Goal: Task Accomplishment & Management: Manage account settings

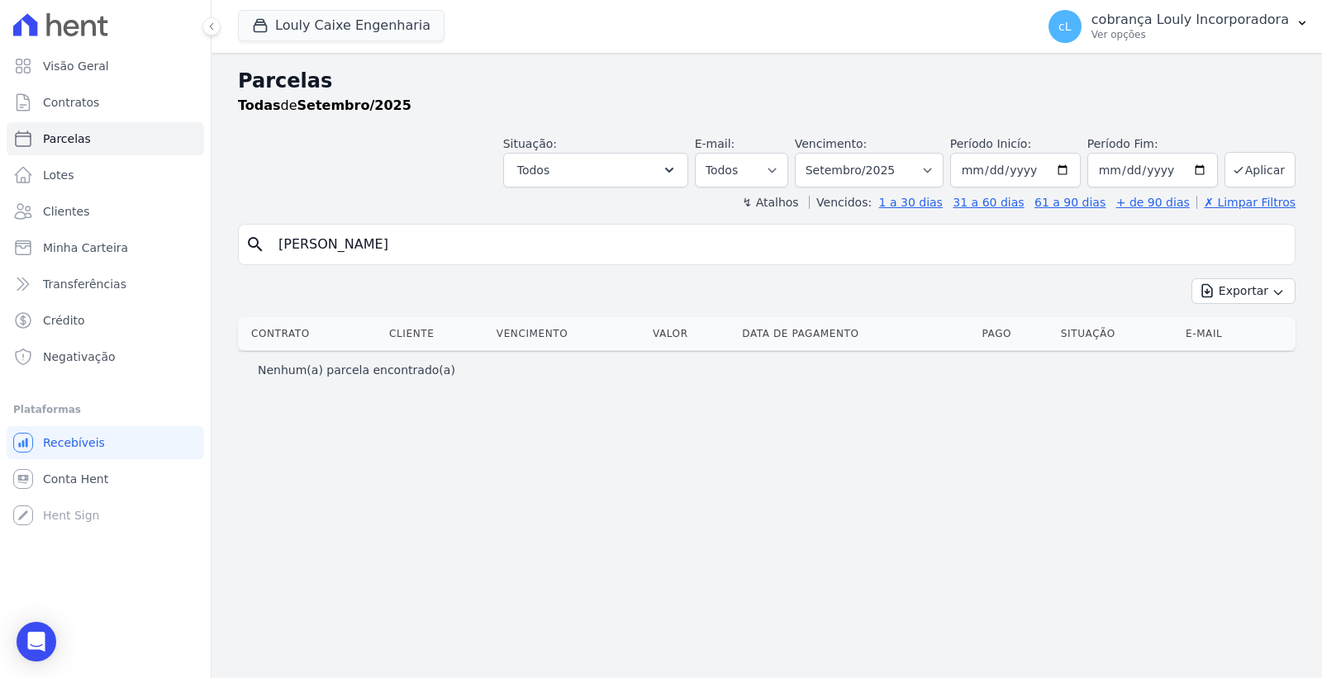
select select
drag, startPoint x: 562, startPoint y: 250, endPoint x: 0, endPoint y: 269, distance: 562.2
click at [0, 269] on div "Visão Geral Contratos [GEOGRAPHIC_DATA] Lotes Clientes Minha Carteira Transferê…" at bounding box center [661, 339] width 1322 height 678
paste input "KEVELYN [PERSON_NAME]"
type input "KEVELYN [PERSON_NAME]"
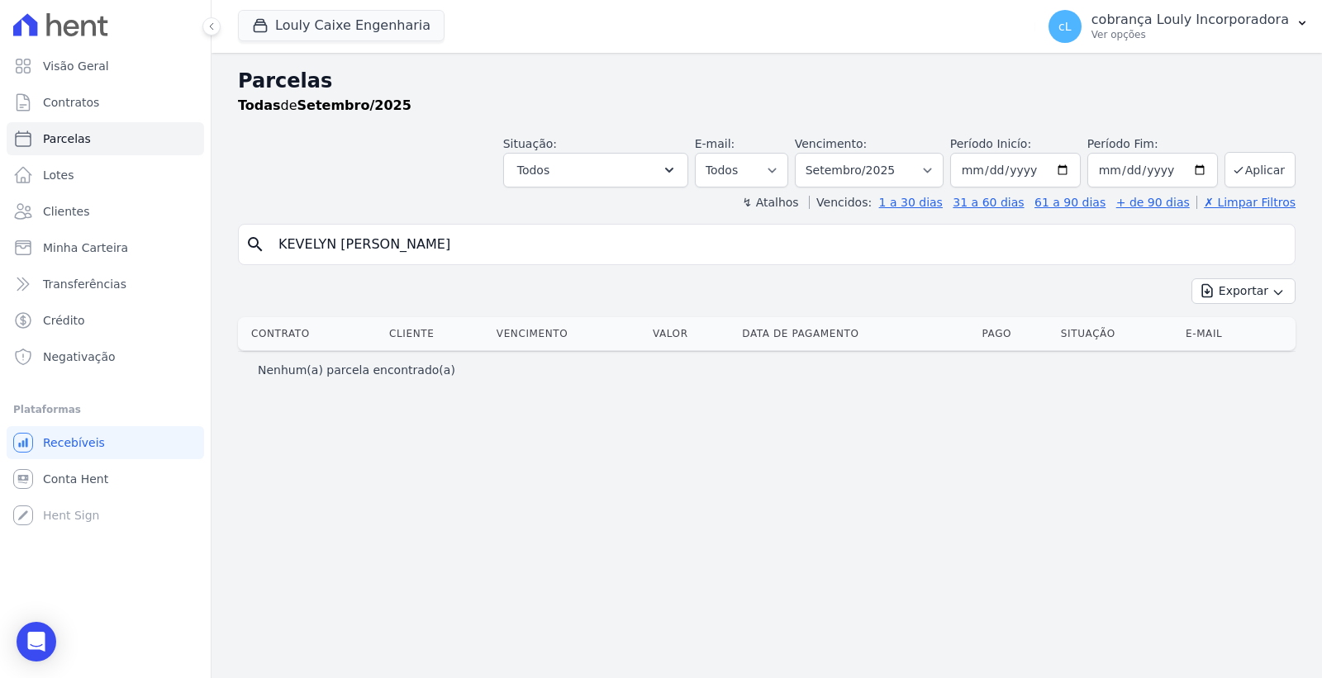
select select
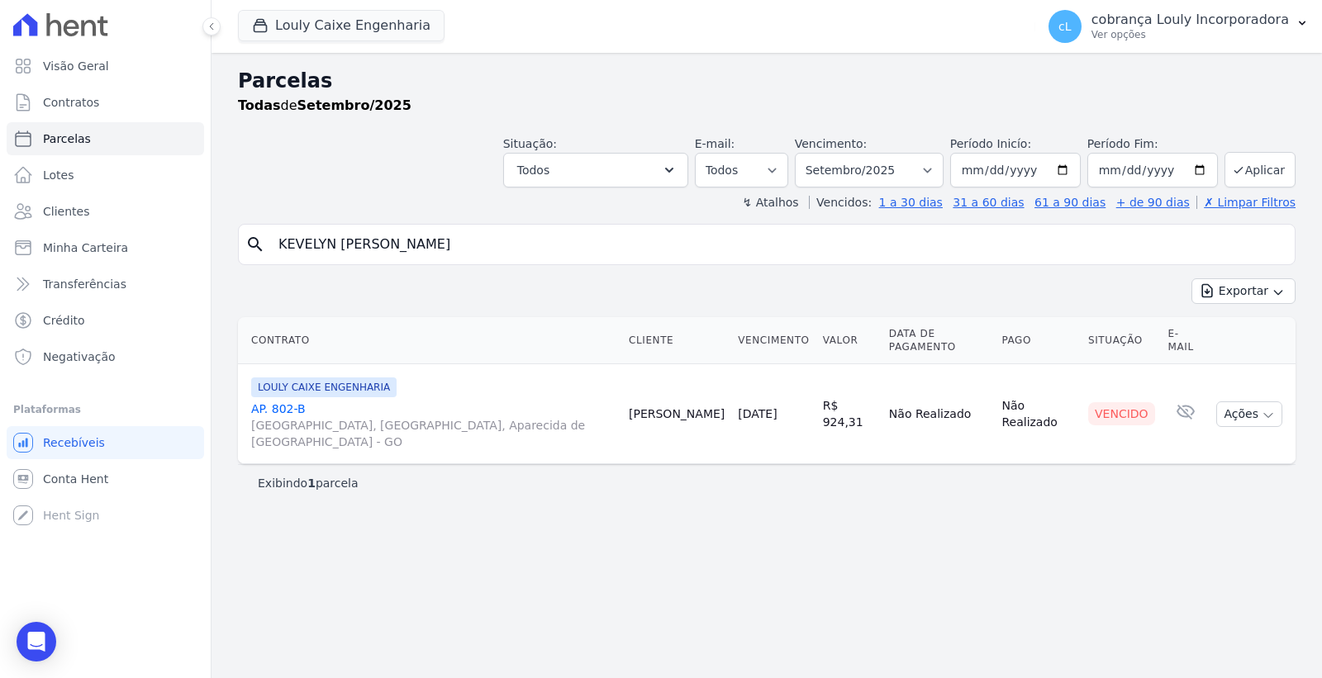
click at [289, 402] on link "AP. [GEOGRAPHIC_DATA], [GEOGRAPHIC_DATA], Aparecida de [GEOGRAPHIC_DATA]" at bounding box center [433, 426] width 364 height 50
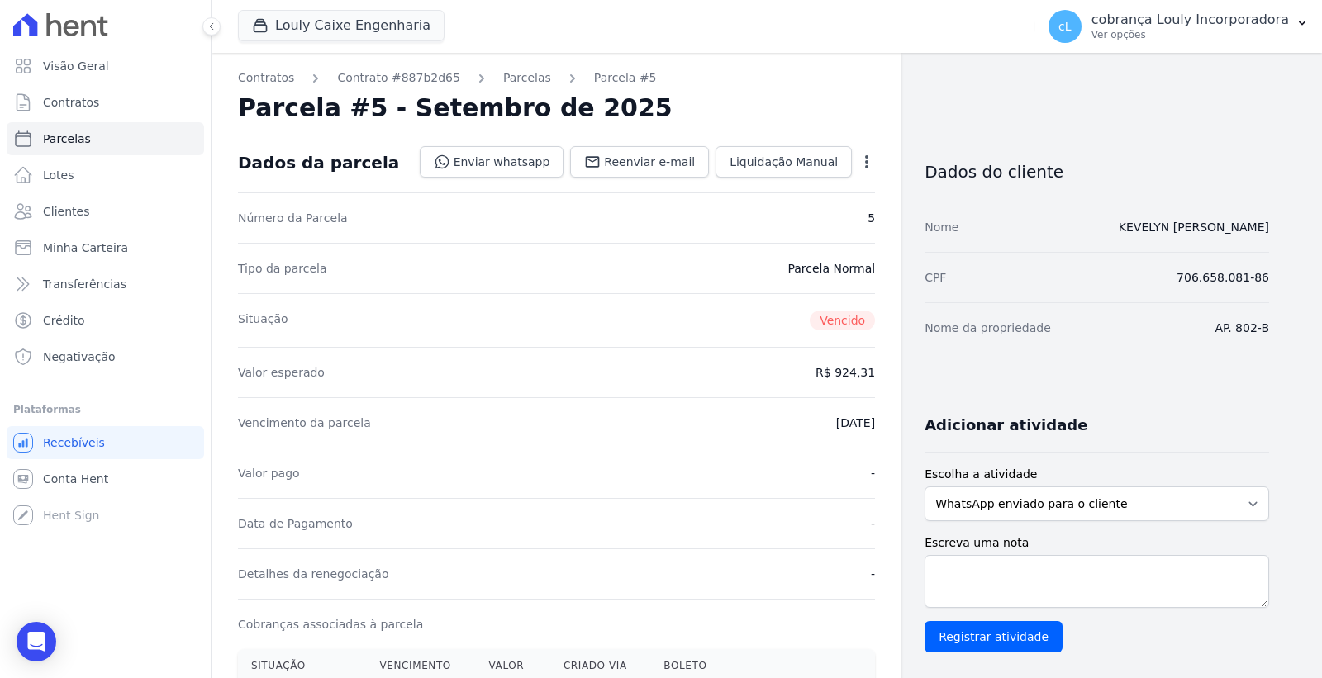
click at [865, 163] on icon "button" at bounding box center [866, 162] width 17 height 17
click at [813, 212] on link "Cancelar Cobrança" at bounding box center [795, 214] width 145 height 30
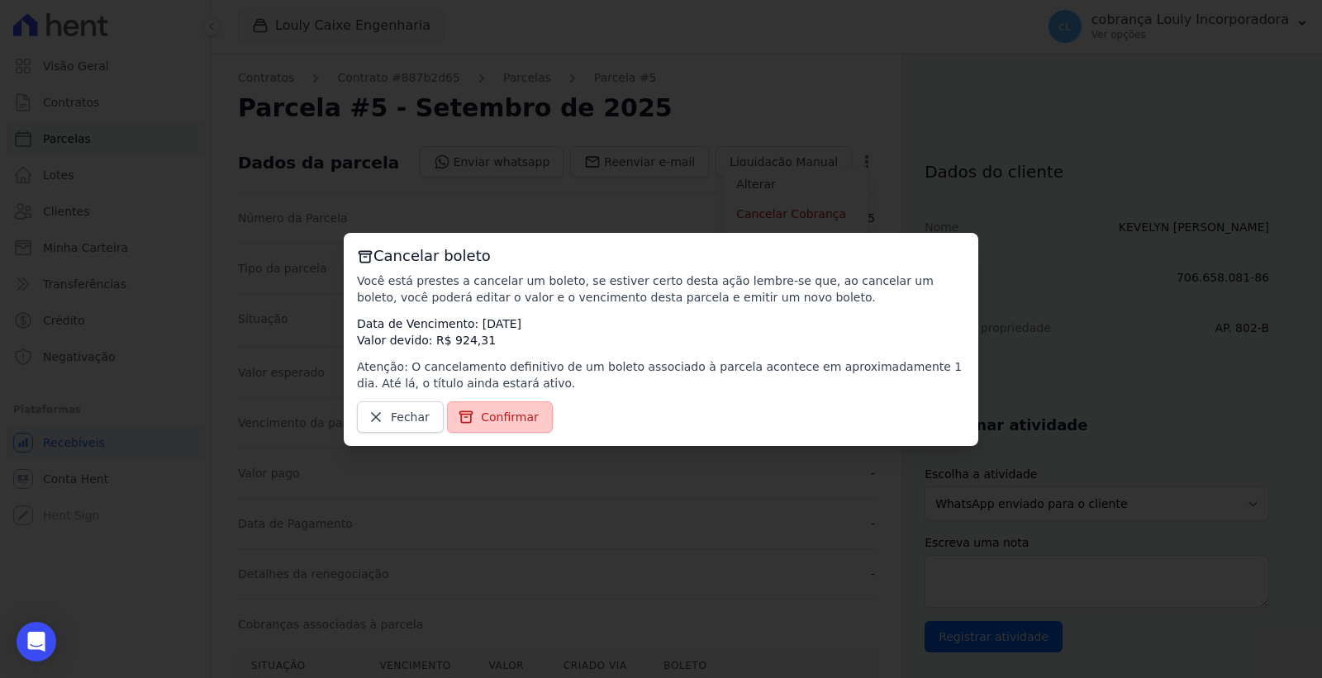
click at [485, 419] on span "Confirmar" at bounding box center [510, 417] width 58 height 17
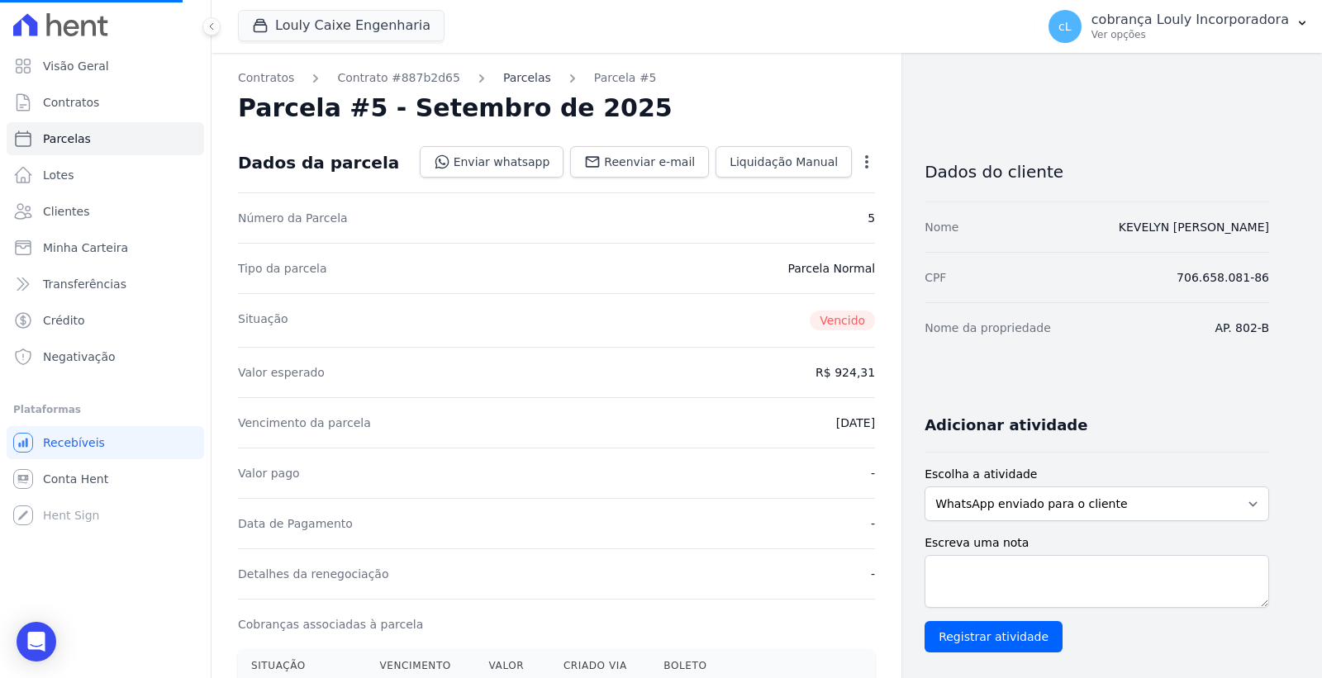
click at [507, 80] on link "Parcelas" at bounding box center [527, 77] width 48 height 17
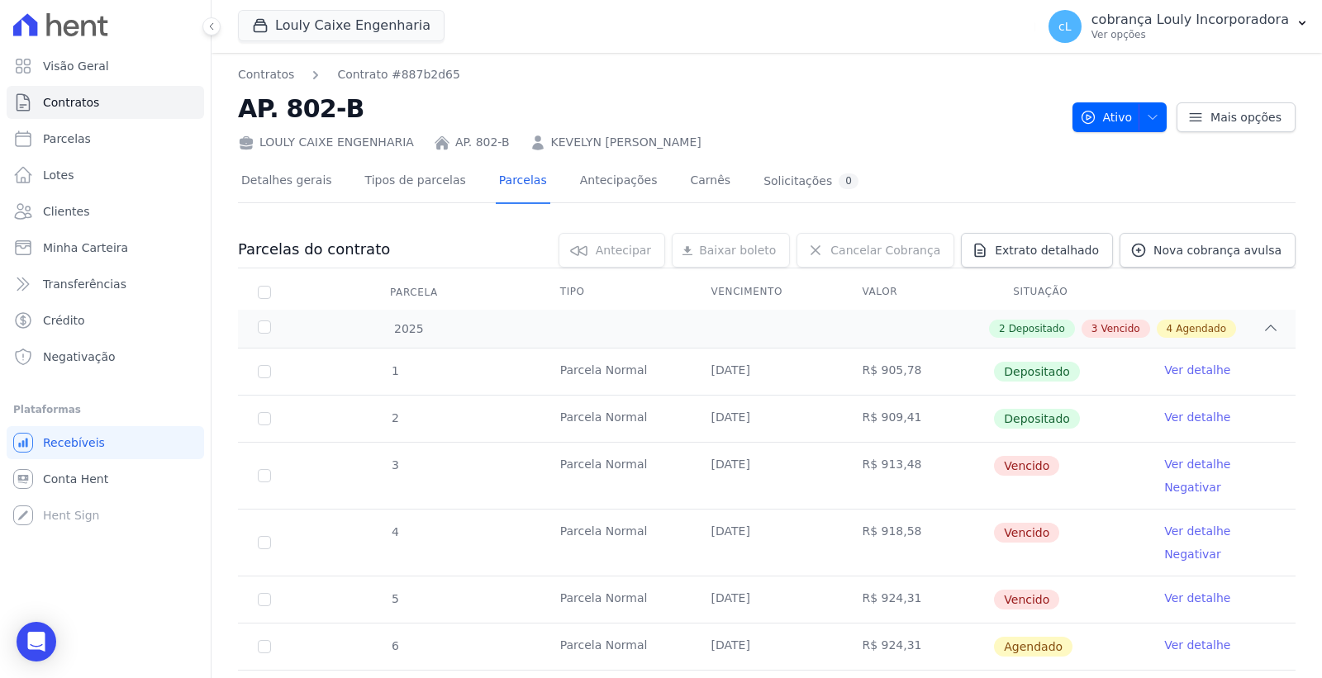
click at [1182, 464] on link "Ver detalhe" at bounding box center [1197, 464] width 66 height 17
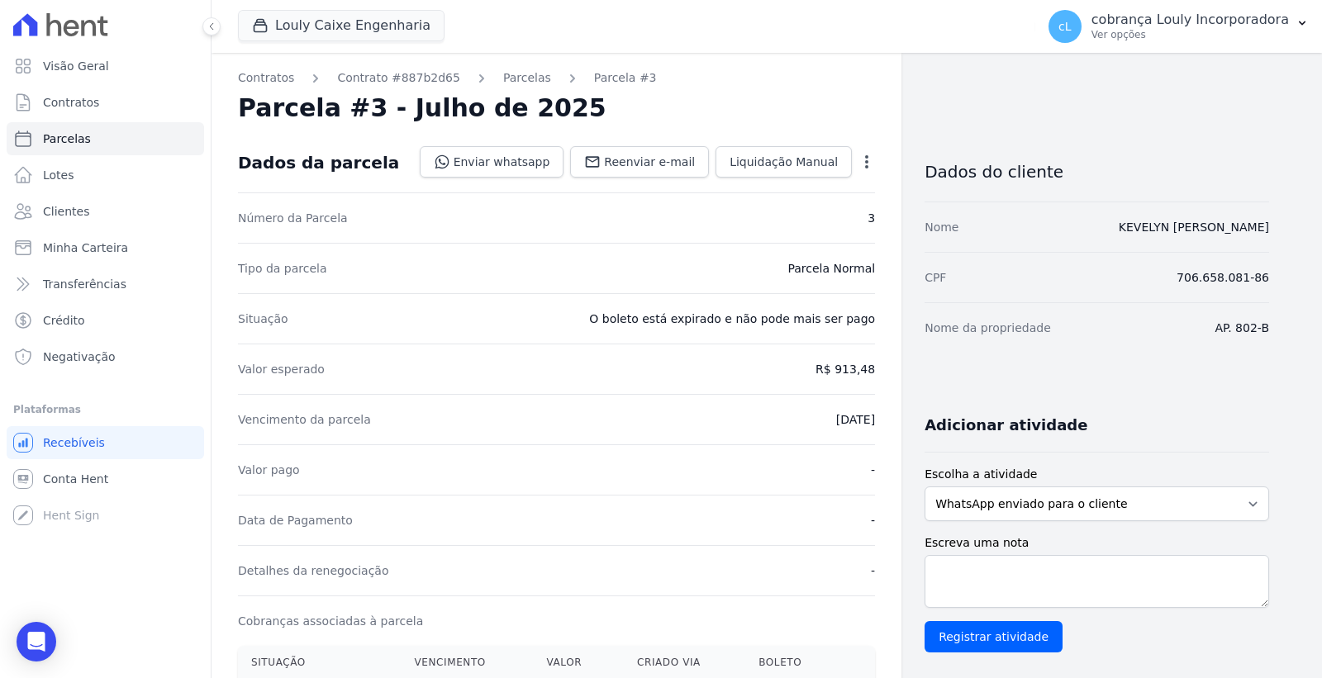
click at [864, 159] on icon "button" at bounding box center [866, 162] width 17 height 17
click at [797, 204] on link "Cancelar Cobrança" at bounding box center [795, 214] width 145 height 30
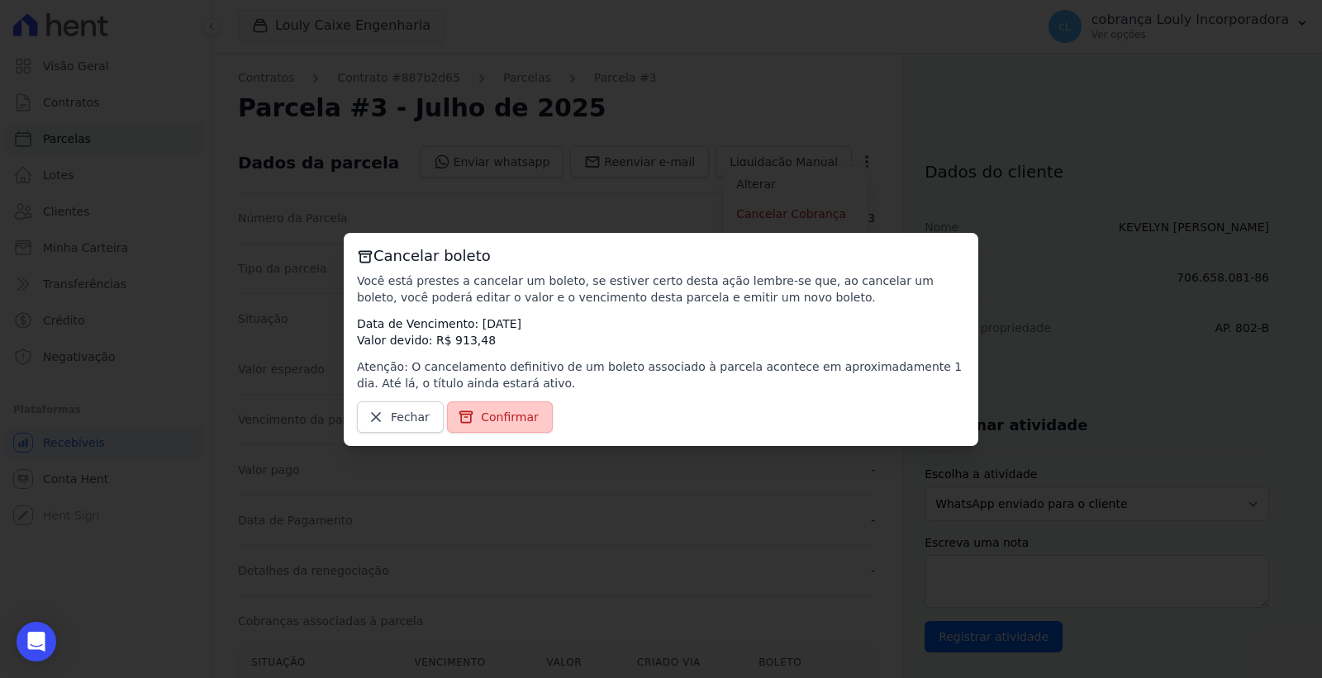
click at [505, 414] on span "Confirmar" at bounding box center [510, 417] width 58 height 17
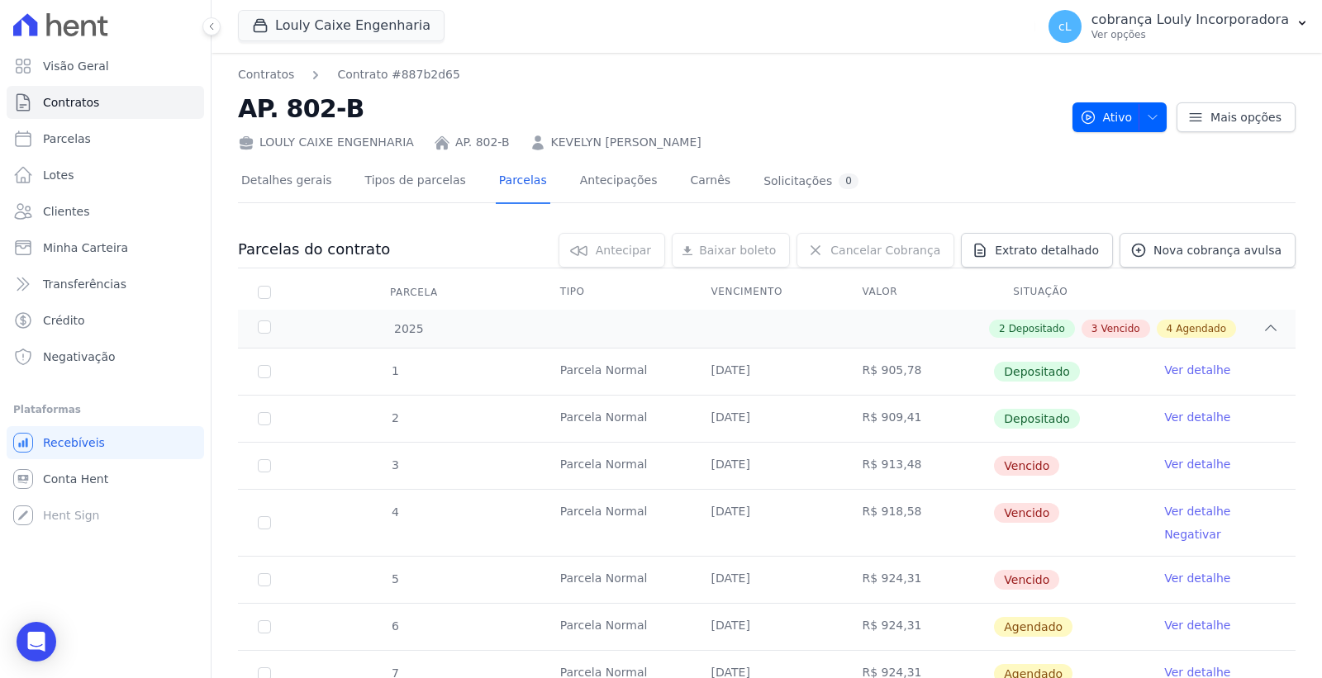
click at [1194, 508] on link "Ver detalhe" at bounding box center [1197, 511] width 66 height 17
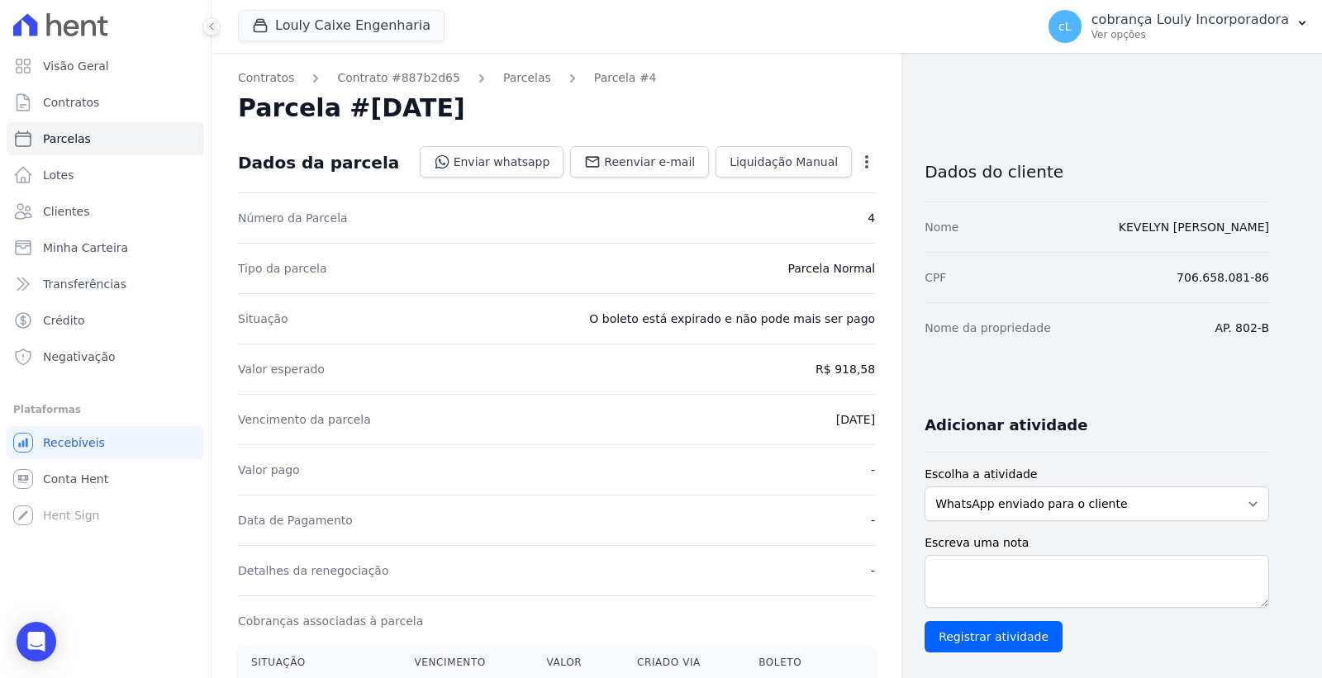
click at [873, 154] on icon "button" at bounding box center [866, 162] width 17 height 17
click at [792, 216] on link "Cancelar Cobrança" at bounding box center [795, 214] width 145 height 30
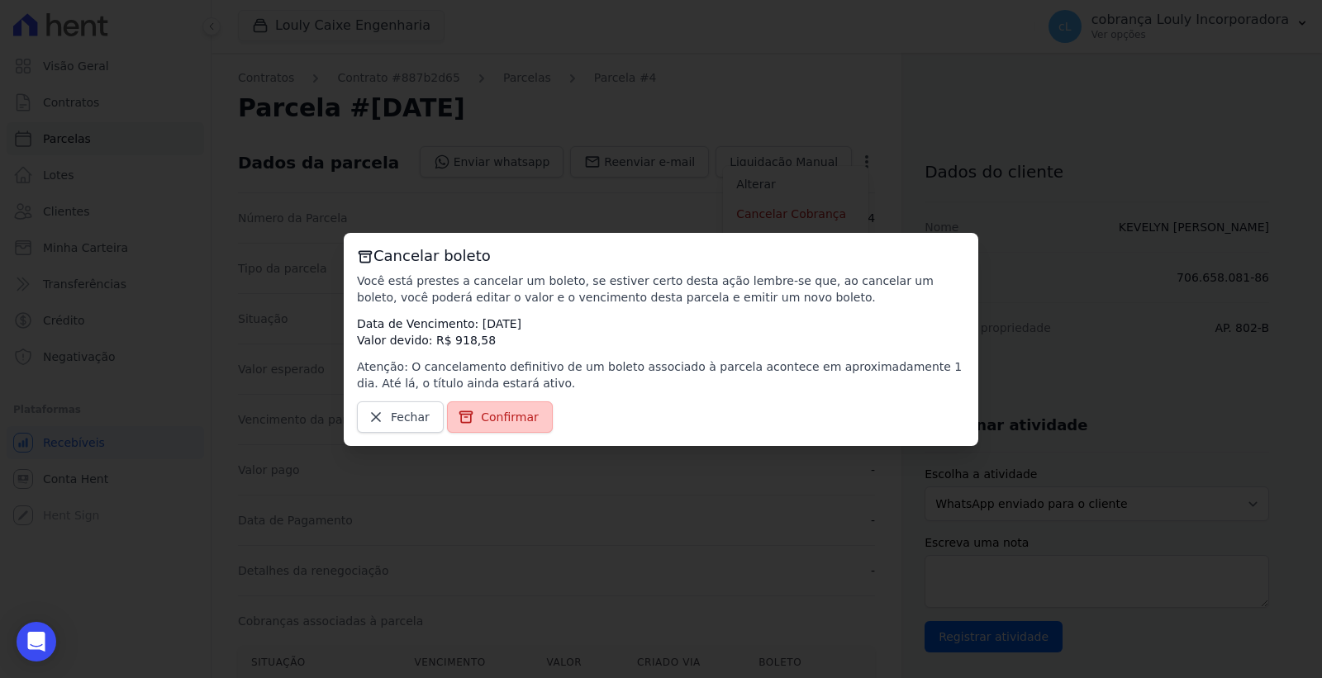
click at [510, 415] on span "Confirmar" at bounding box center [510, 417] width 58 height 17
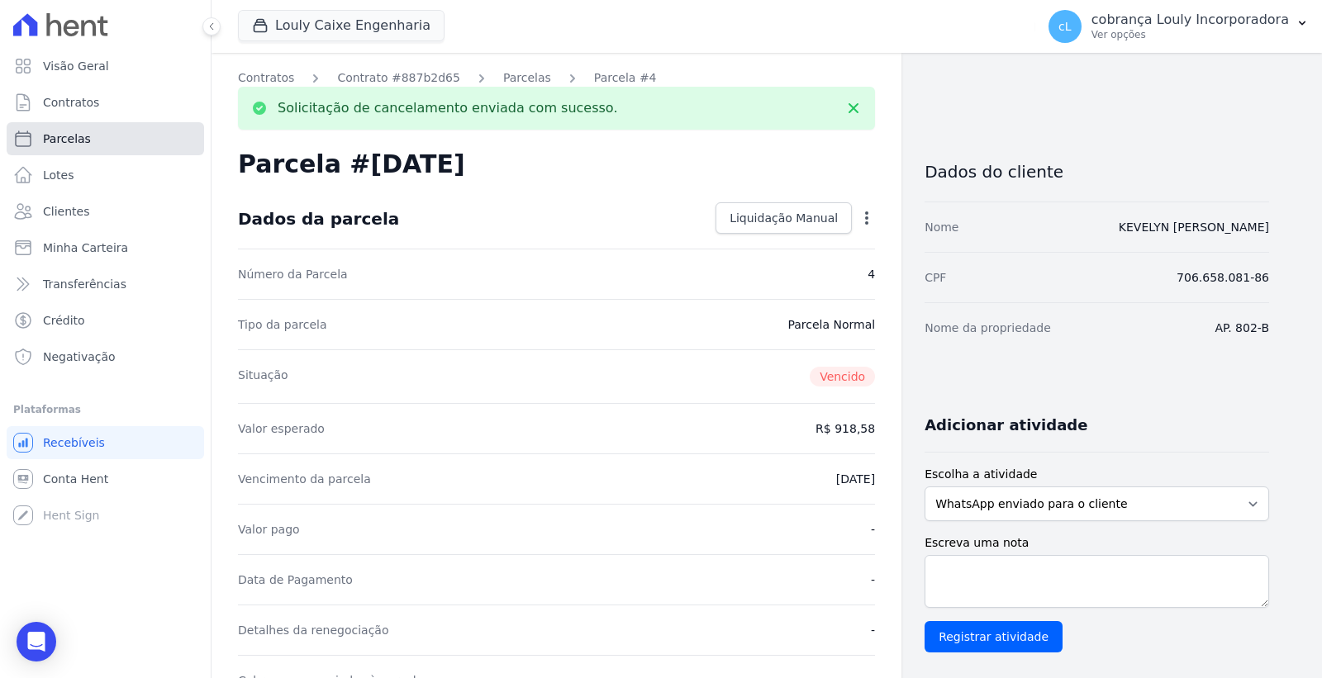
click at [97, 141] on link "Parcelas" at bounding box center [105, 138] width 197 height 33
select select
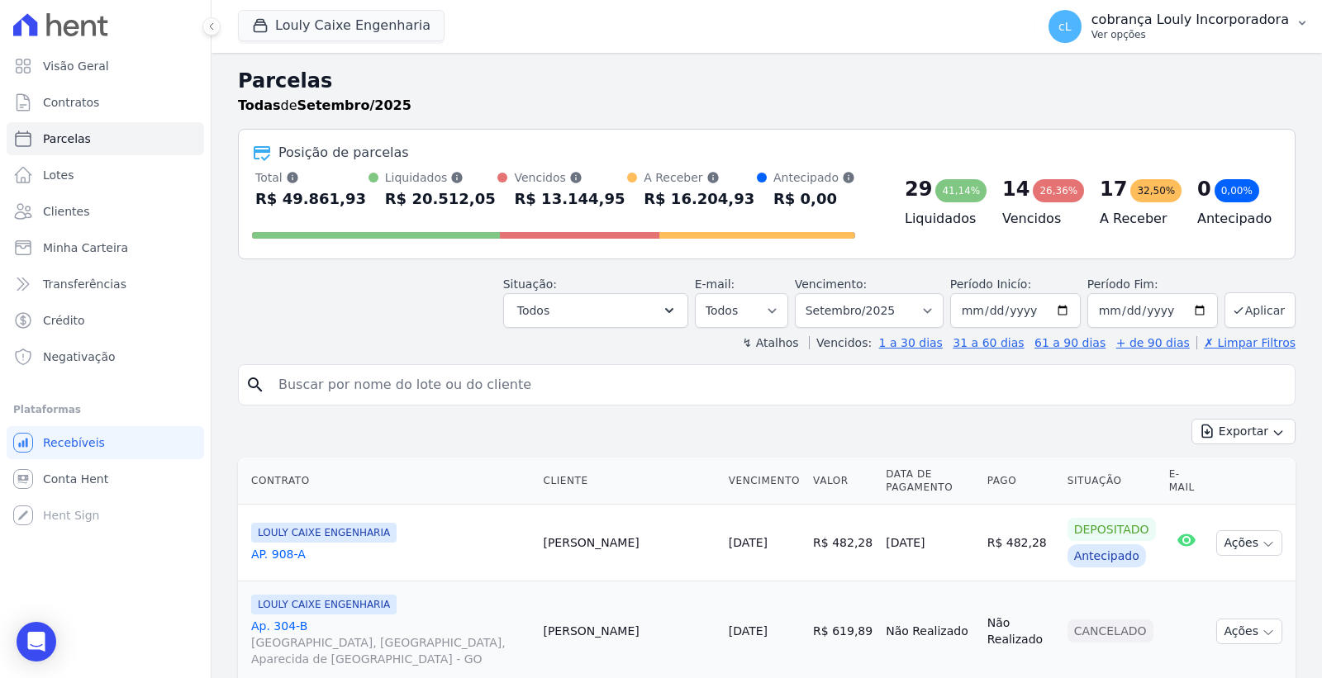
click at [1267, 19] on p "cobrança Louly Incorporadora" at bounding box center [1189, 20] width 197 height 17
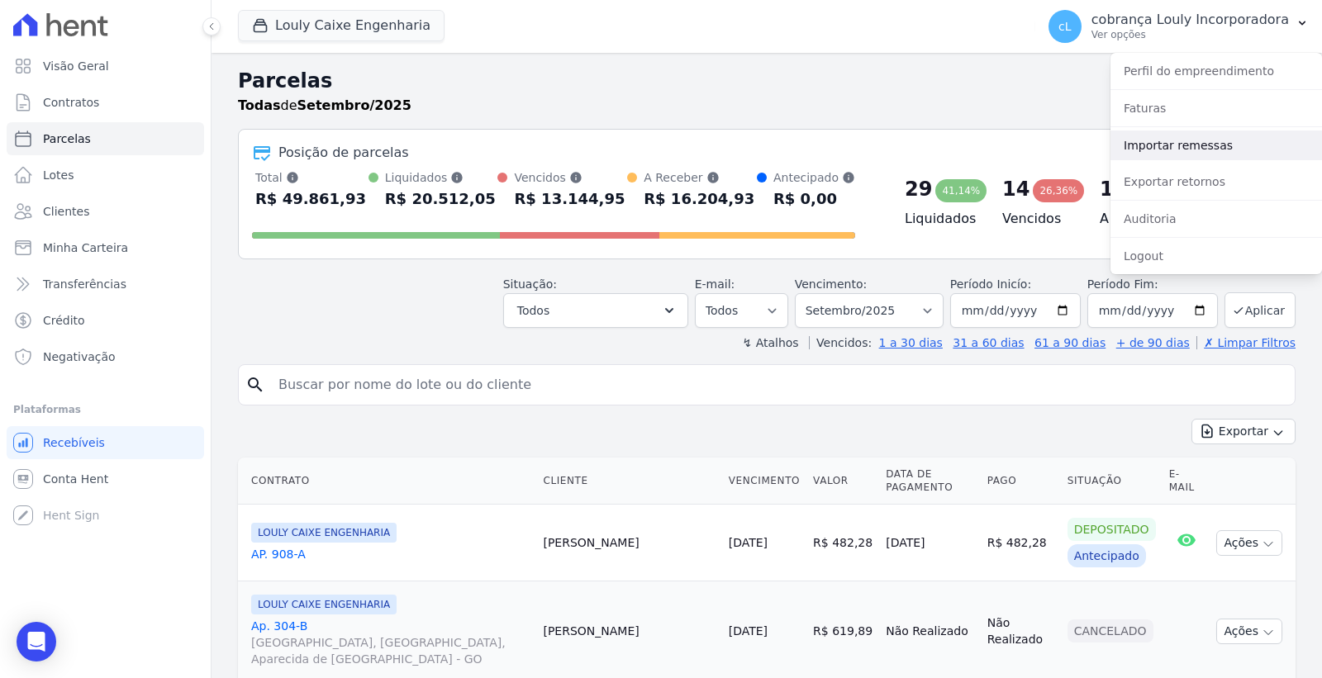
click at [1163, 153] on link "Importar remessas" at bounding box center [1216, 146] width 212 height 30
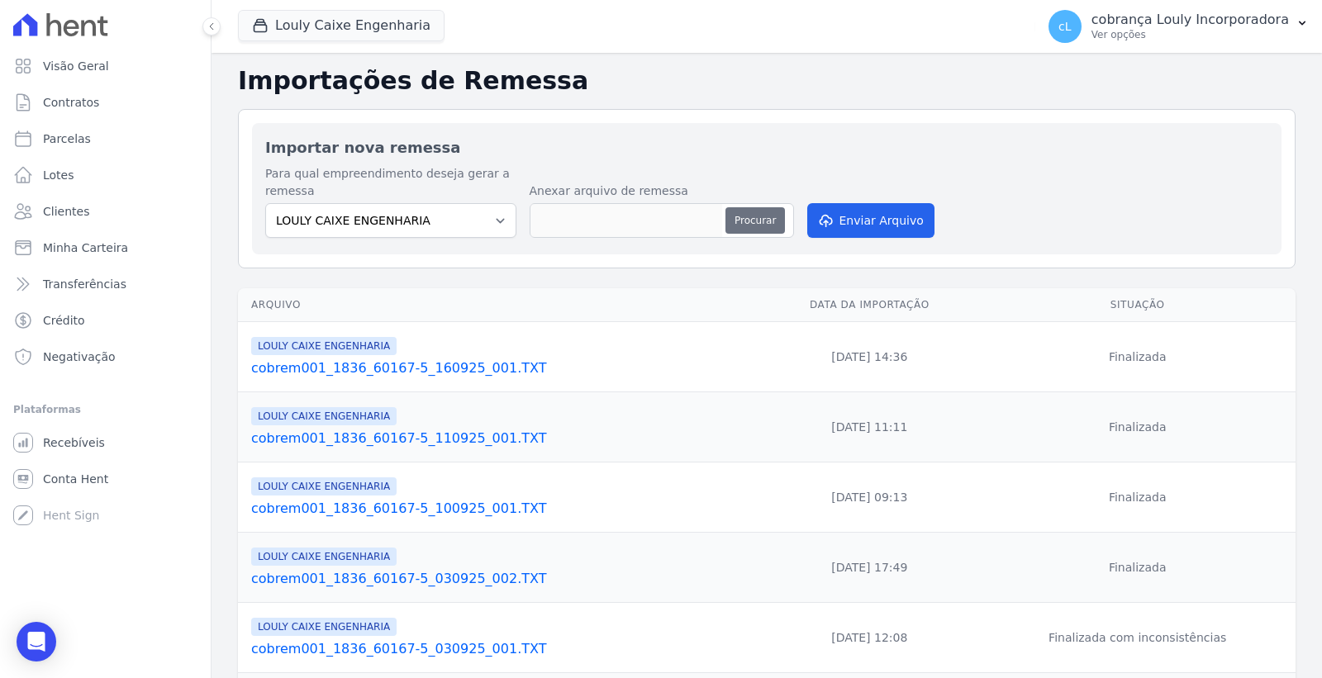
click at [725, 218] on div "Procurar" at bounding box center [662, 220] width 264 height 35
click at [744, 221] on button "Procurar" at bounding box center [754, 220] width 59 height 26
type input "cobrem001_1836_60167-5_170925_001.TXT"
click at [845, 218] on button "Enviar Arquivo" at bounding box center [870, 220] width 127 height 35
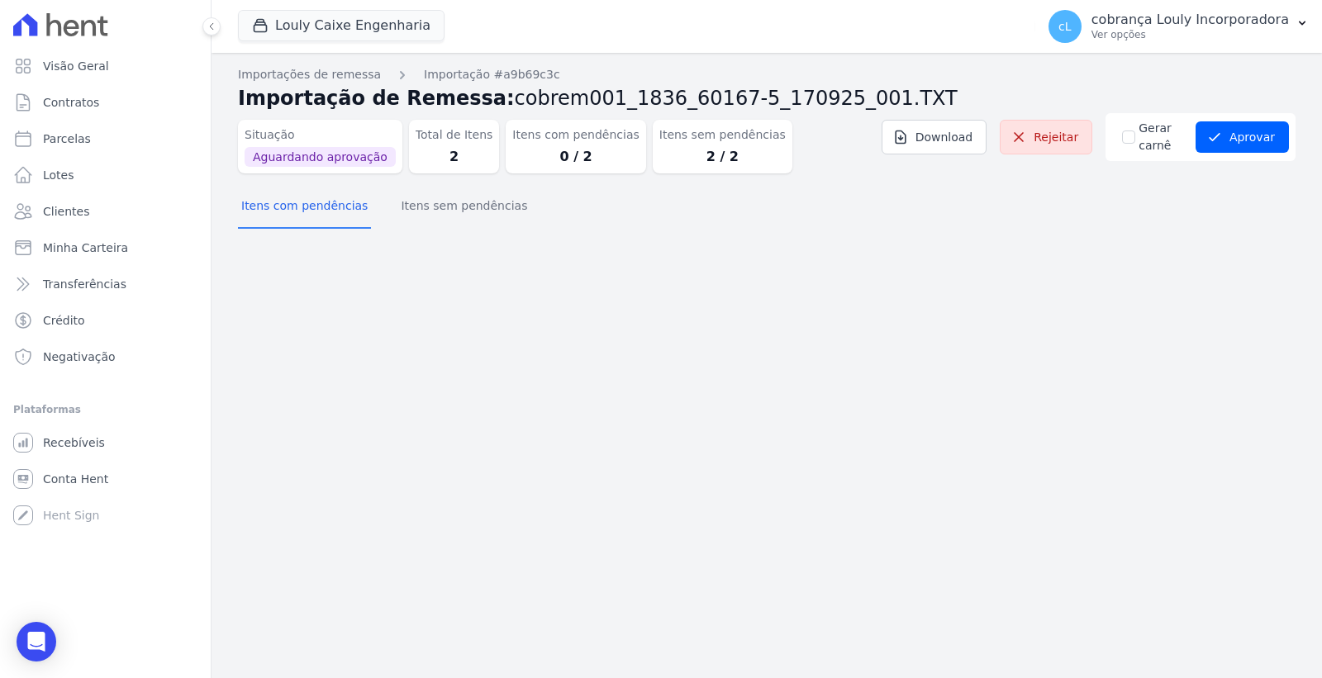
click at [669, 144] on div "Itens sem pendências 2 / 2" at bounding box center [723, 147] width 140 height 54
click at [443, 202] on button "Itens sem pendências" at bounding box center [463, 207] width 133 height 43
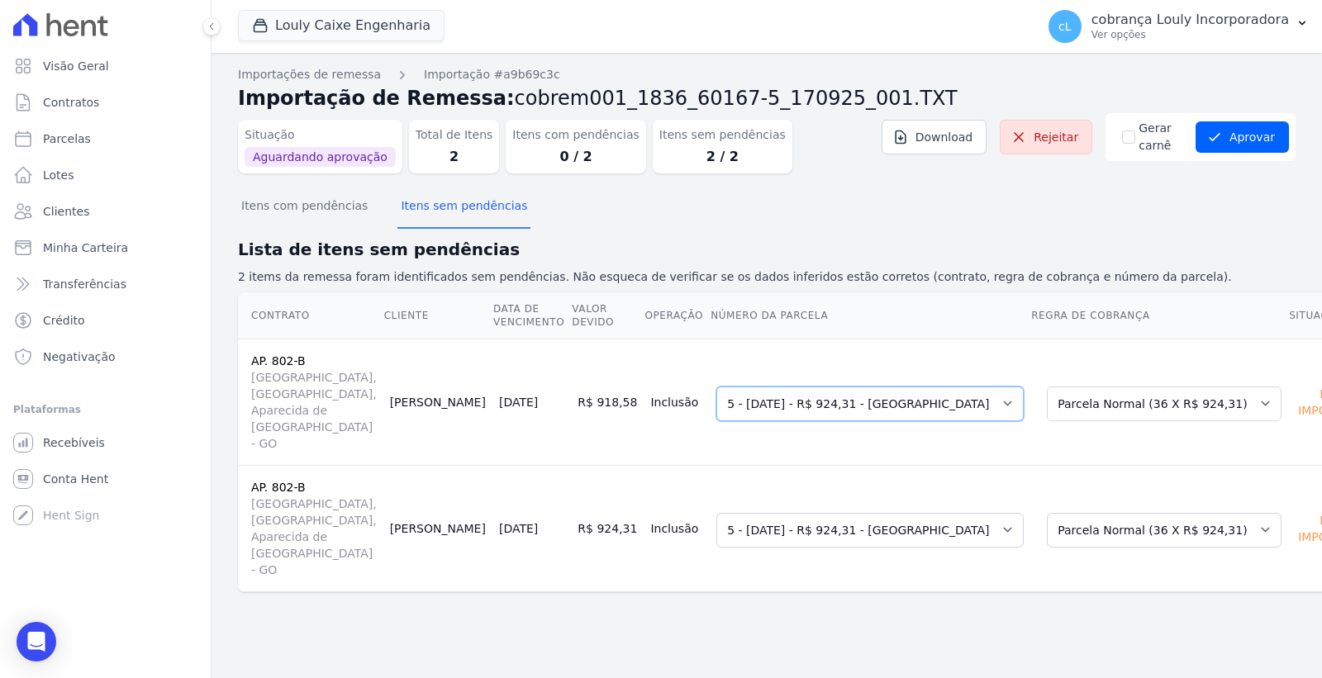
click at [798, 393] on select "Selecione uma 3 - [DATE] - R$ 913,48 - Vencido 4 - [DATE] - R$ 918,58 - Vencido…" at bounding box center [869, 404] width 307 height 35
click at [1235, 140] on button "Aprovar" at bounding box center [1242, 136] width 93 height 31
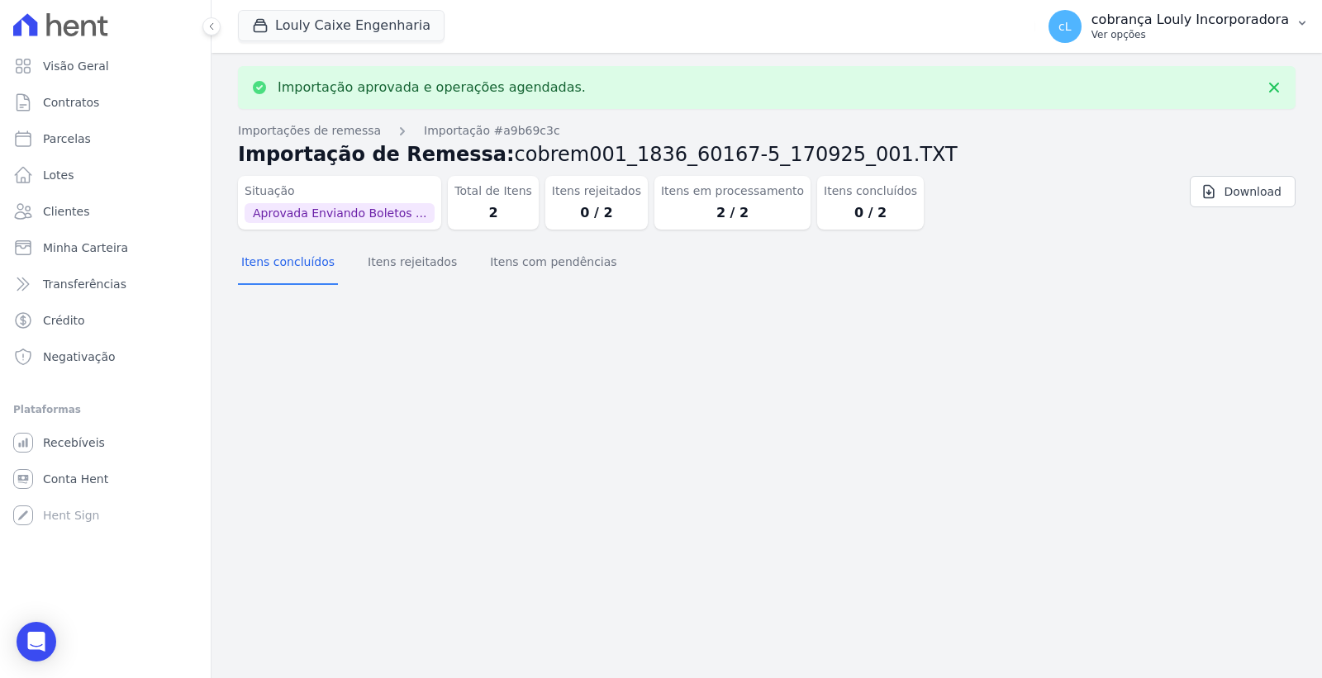
click at [1291, 25] on button "cL cobrança Louly Incorporadora Ver opções" at bounding box center [1178, 26] width 287 height 46
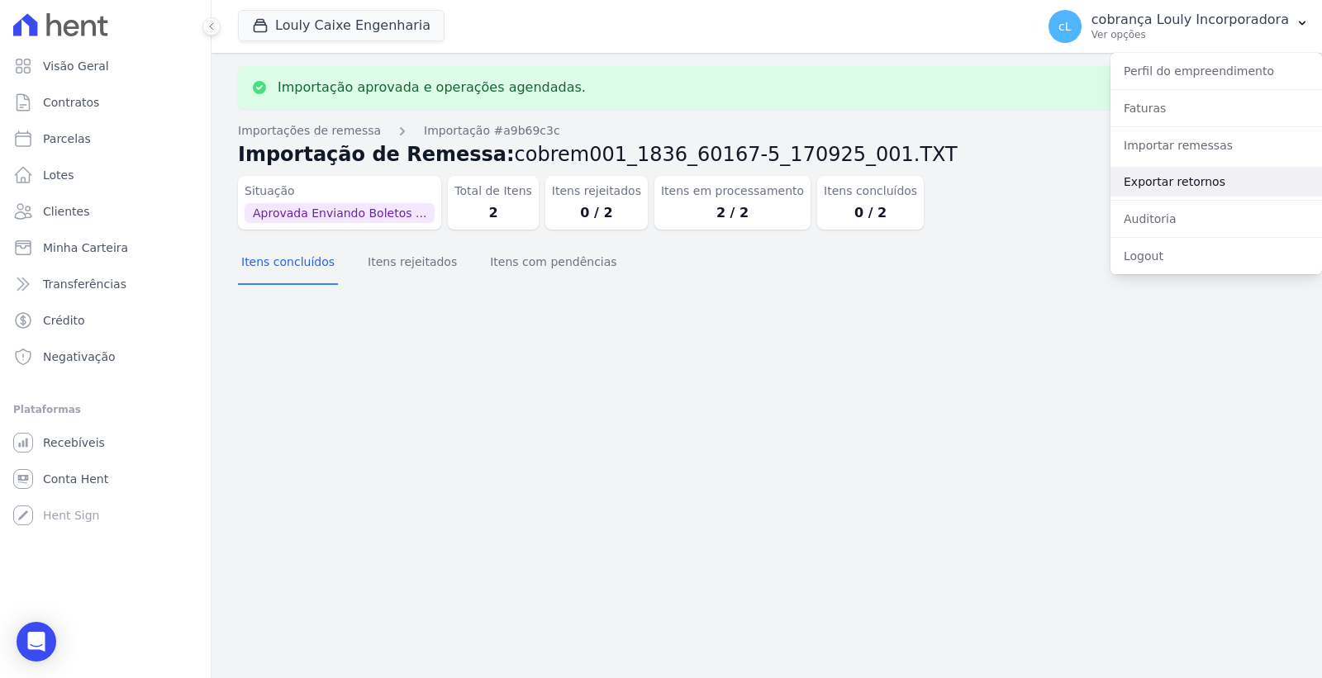
click at [1191, 175] on link "Exportar retornos" at bounding box center [1216, 182] width 212 height 30
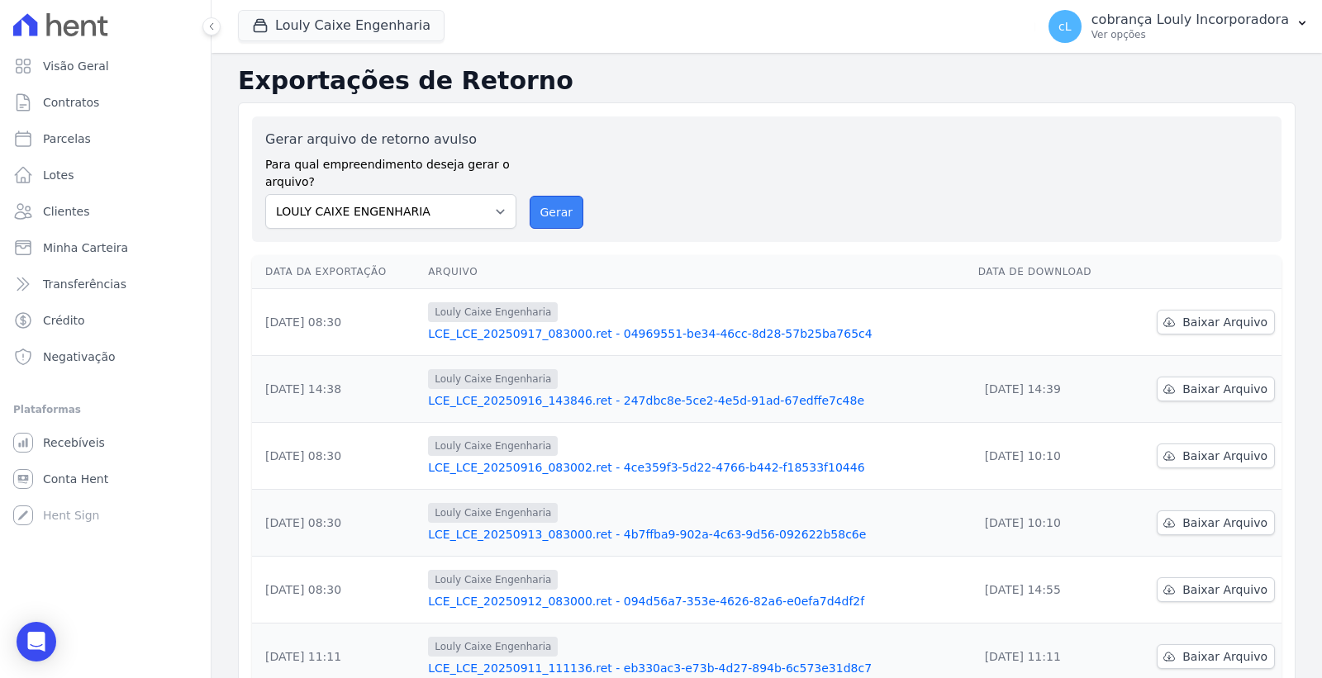
click at [562, 212] on button "Gerar" at bounding box center [557, 212] width 55 height 33
click at [557, 216] on button "Gerar" at bounding box center [557, 212] width 55 height 33
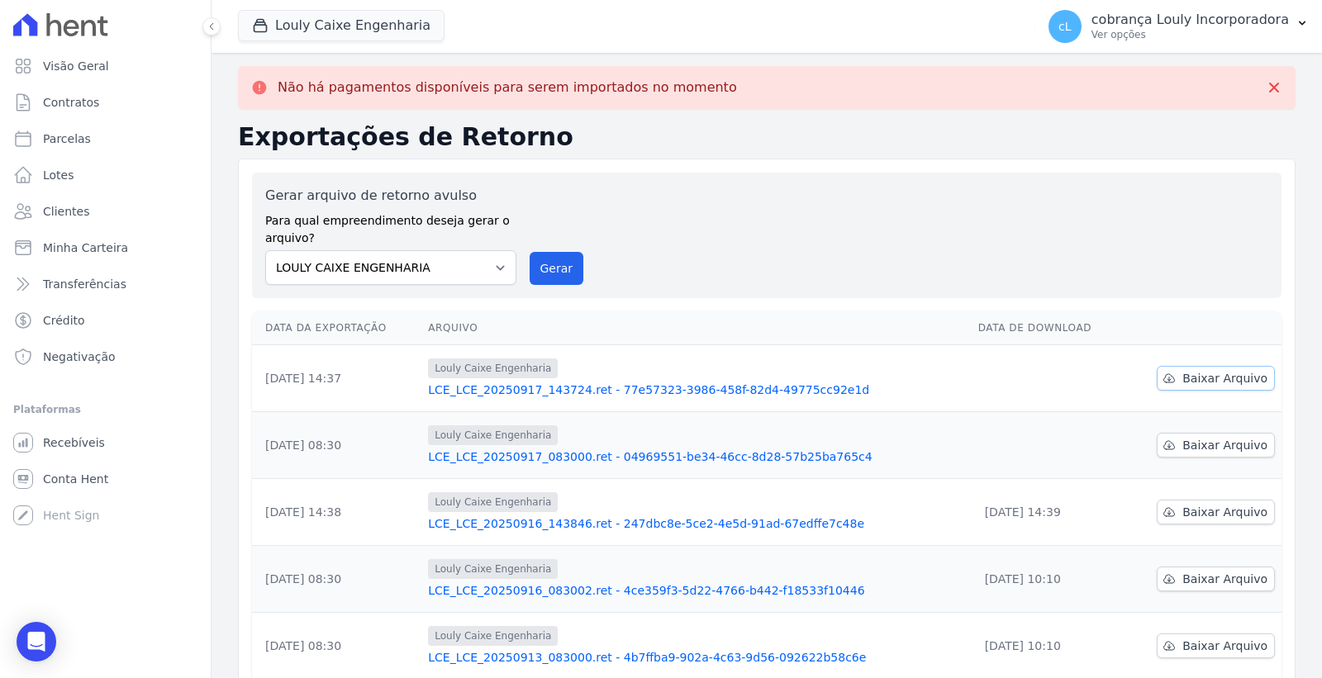
click at [1206, 382] on span "Baixar Arquivo" at bounding box center [1224, 378] width 85 height 17
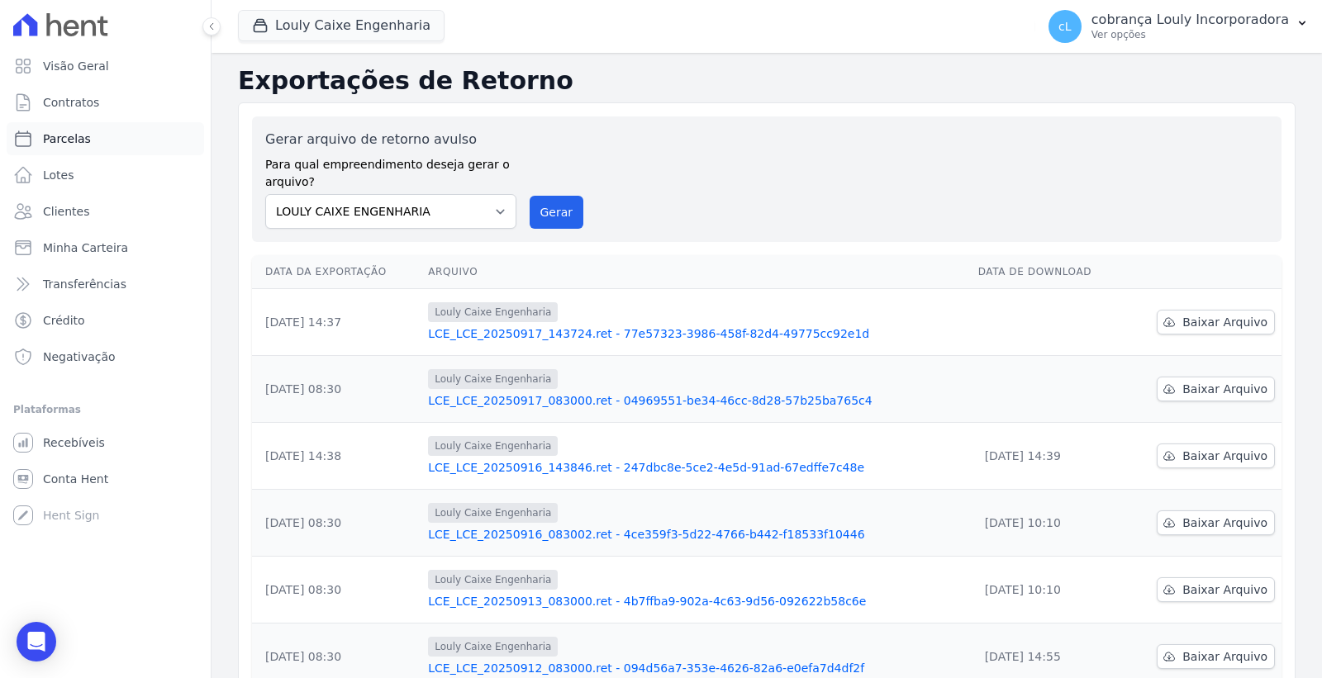
click at [64, 152] on link "Parcelas" at bounding box center [105, 138] width 197 height 33
select select
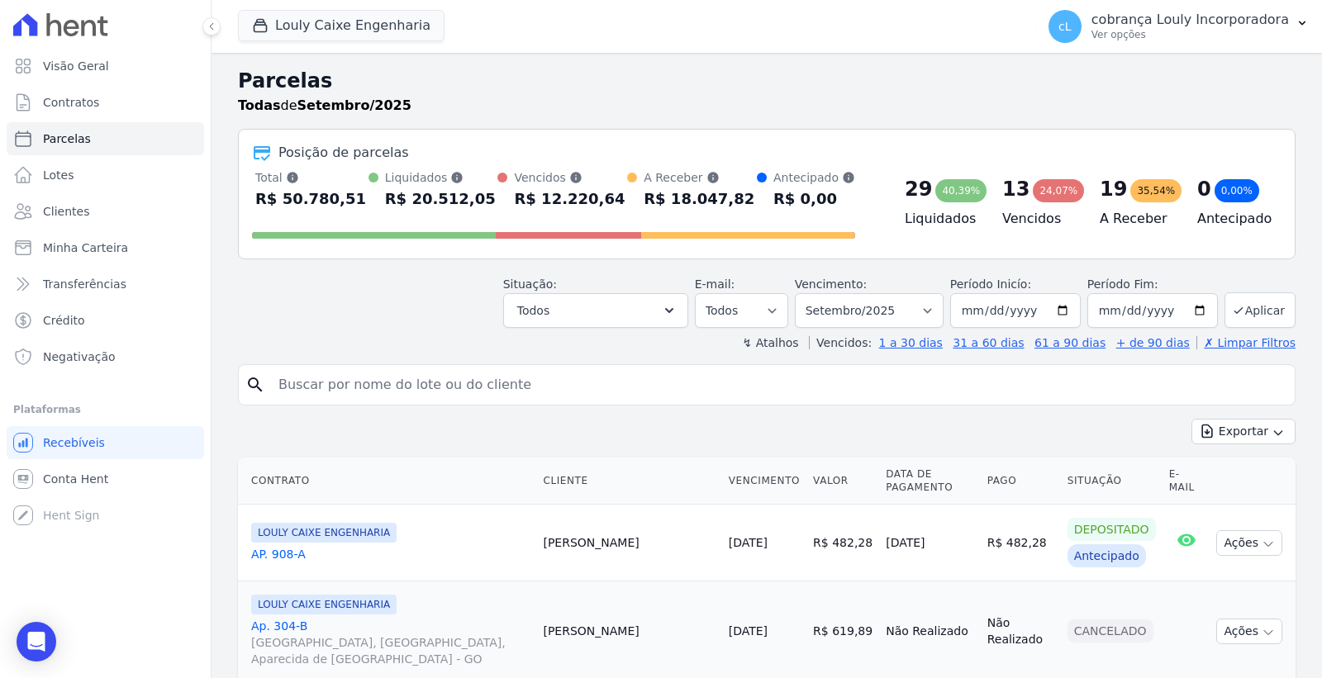
click at [397, 389] on input "search" at bounding box center [779, 385] width 1020 height 33
paste input "KEVELYN [PERSON_NAME]"
type input "KEVELYN [PERSON_NAME]"
select select
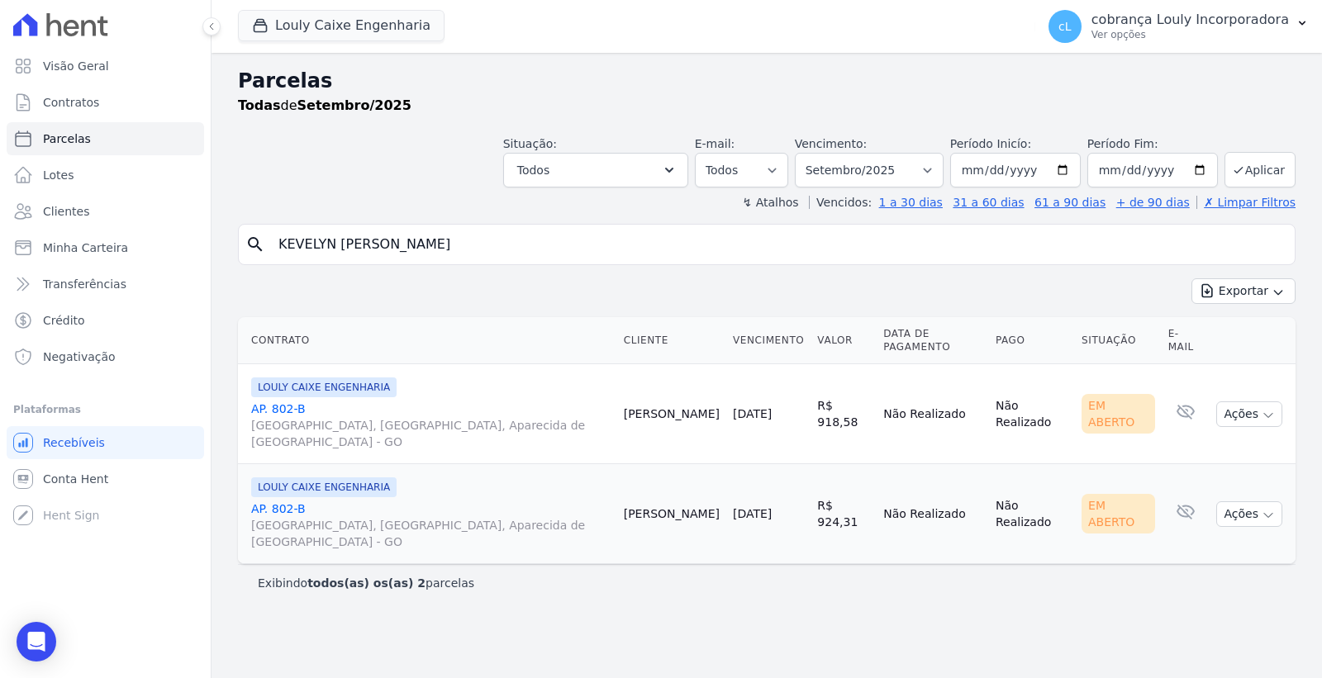
click at [420, 417] on span "[GEOGRAPHIC_DATA], [GEOGRAPHIC_DATA], Aparecida de [GEOGRAPHIC_DATA] - GO" at bounding box center [430, 433] width 359 height 33
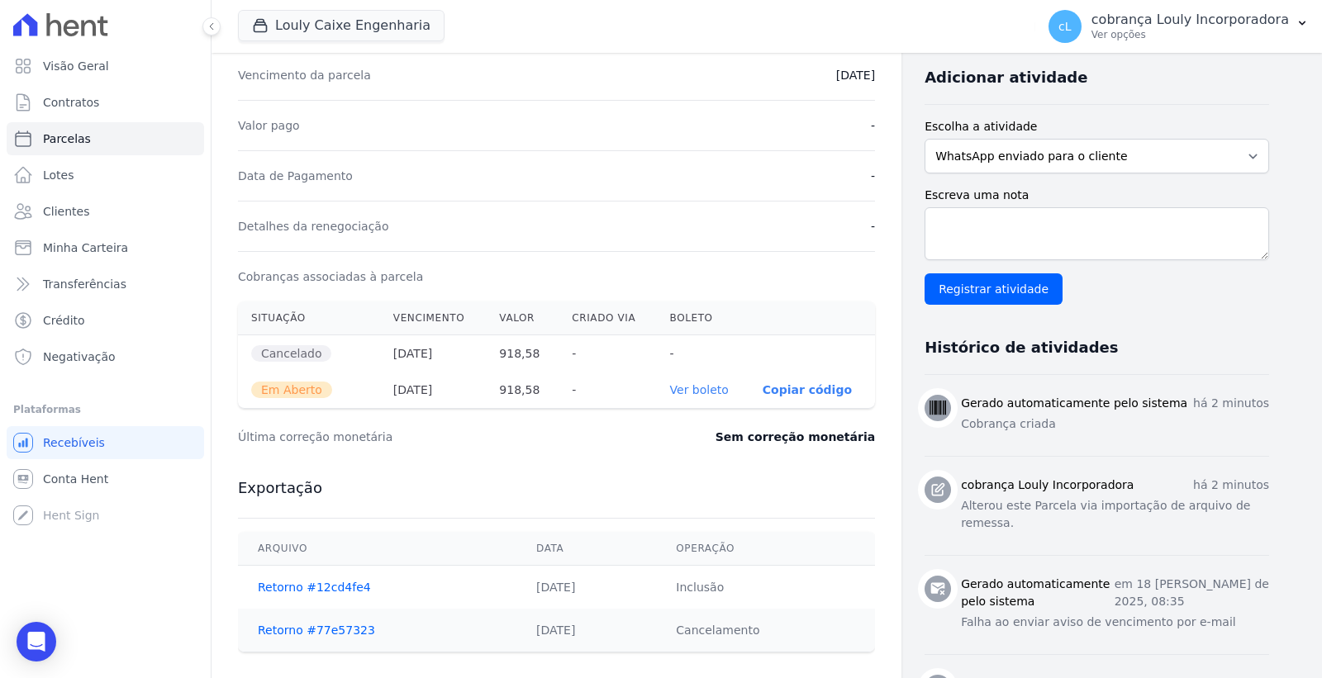
scroll to position [367, 0]
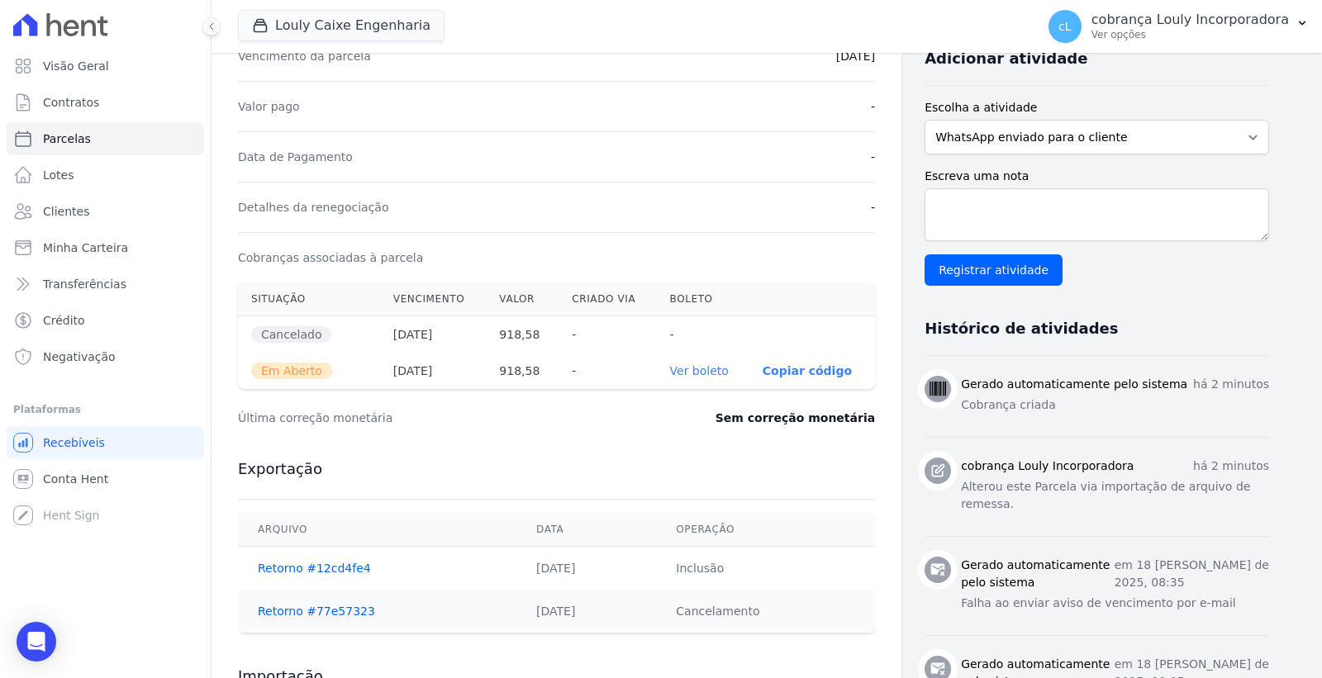
click at [705, 373] on link "Ver boleto" at bounding box center [699, 370] width 59 height 13
select select
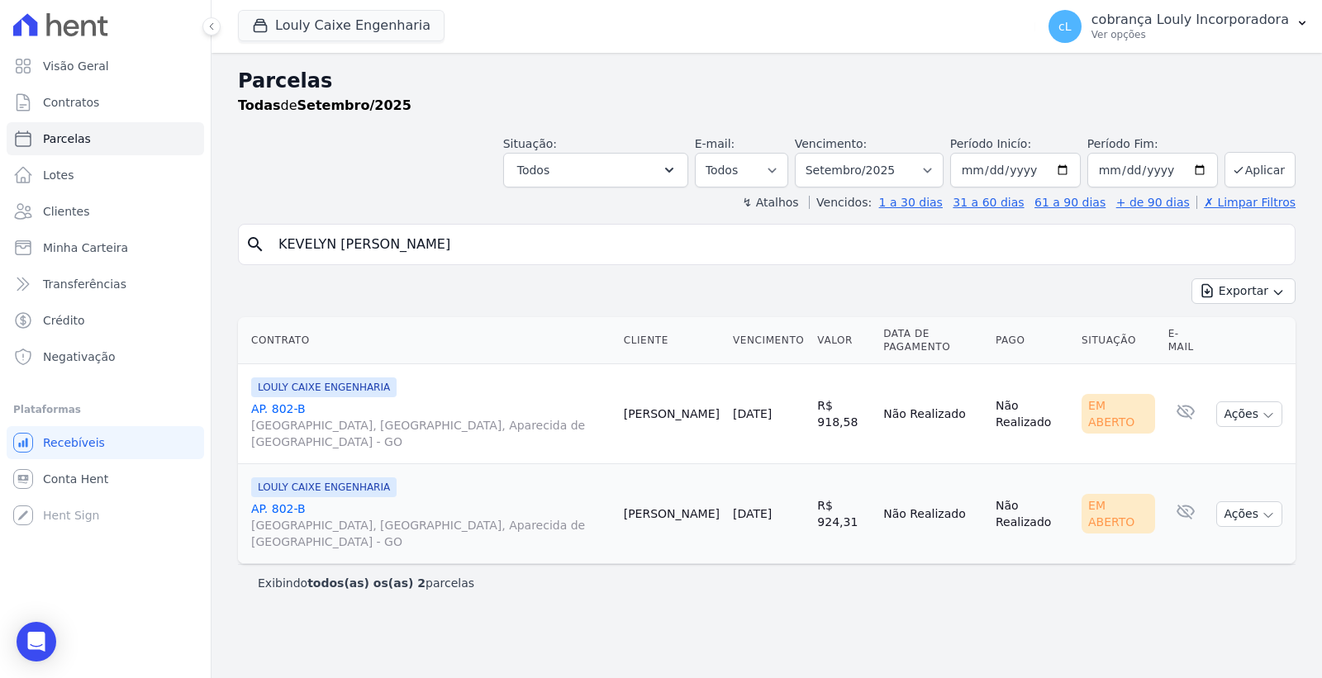
click at [288, 517] on span "[GEOGRAPHIC_DATA], [GEOGRAPHIC_DATA], Aparecida de [GEOGRAPHIC_DATA] - GO" at bounding box center [430, 533] width 359 height 33
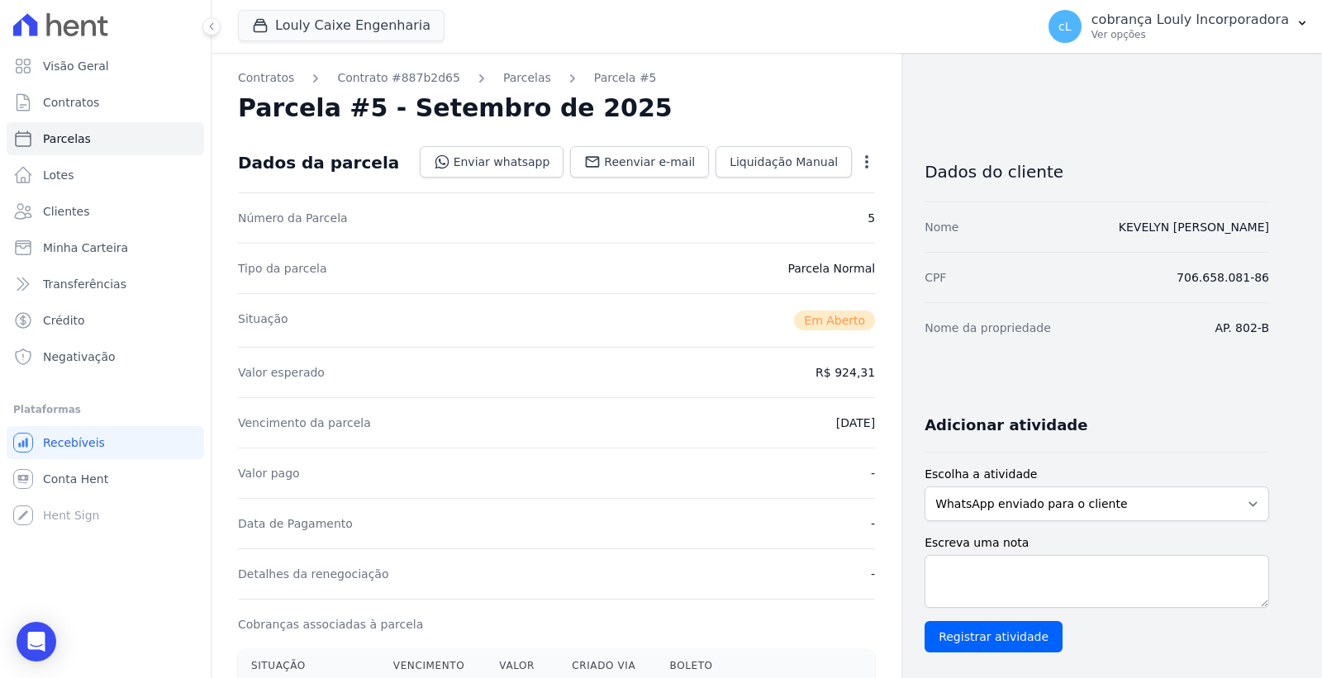
scroll to position [459, 0]
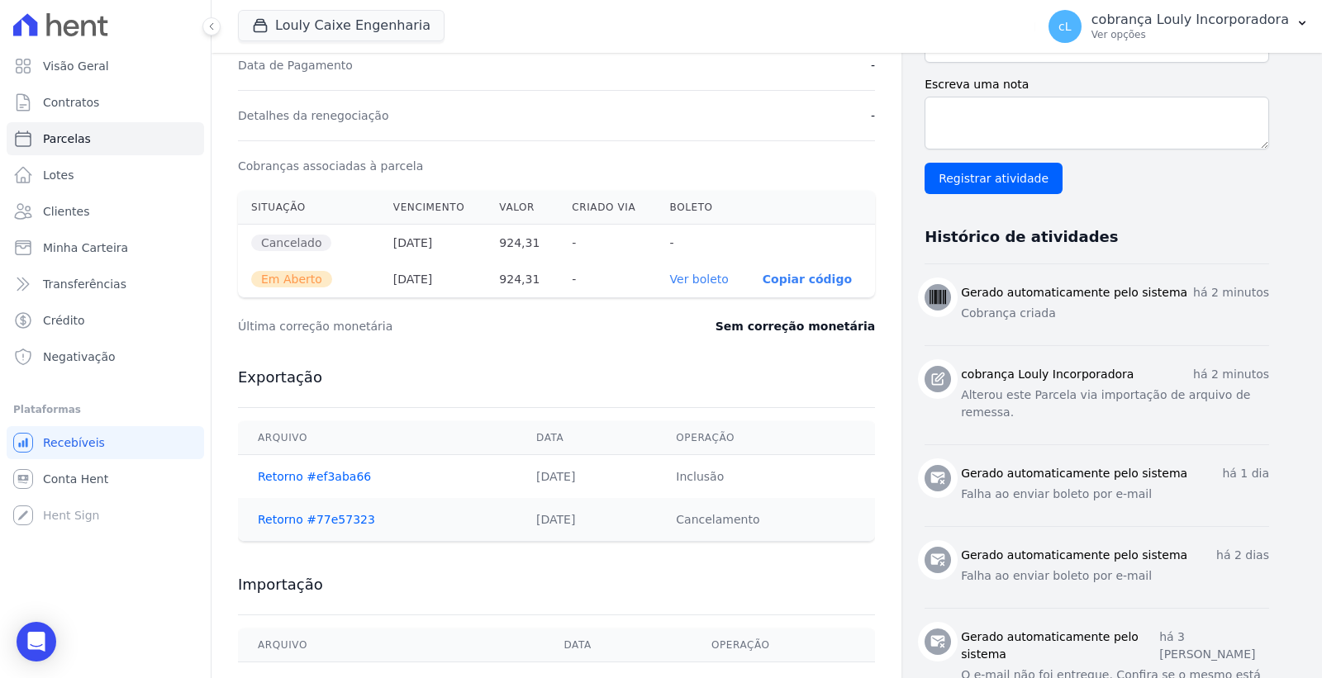
click at [681, 278] on link "Ver boleto" at bounding box center [699, 279] width 59 height 13
select select
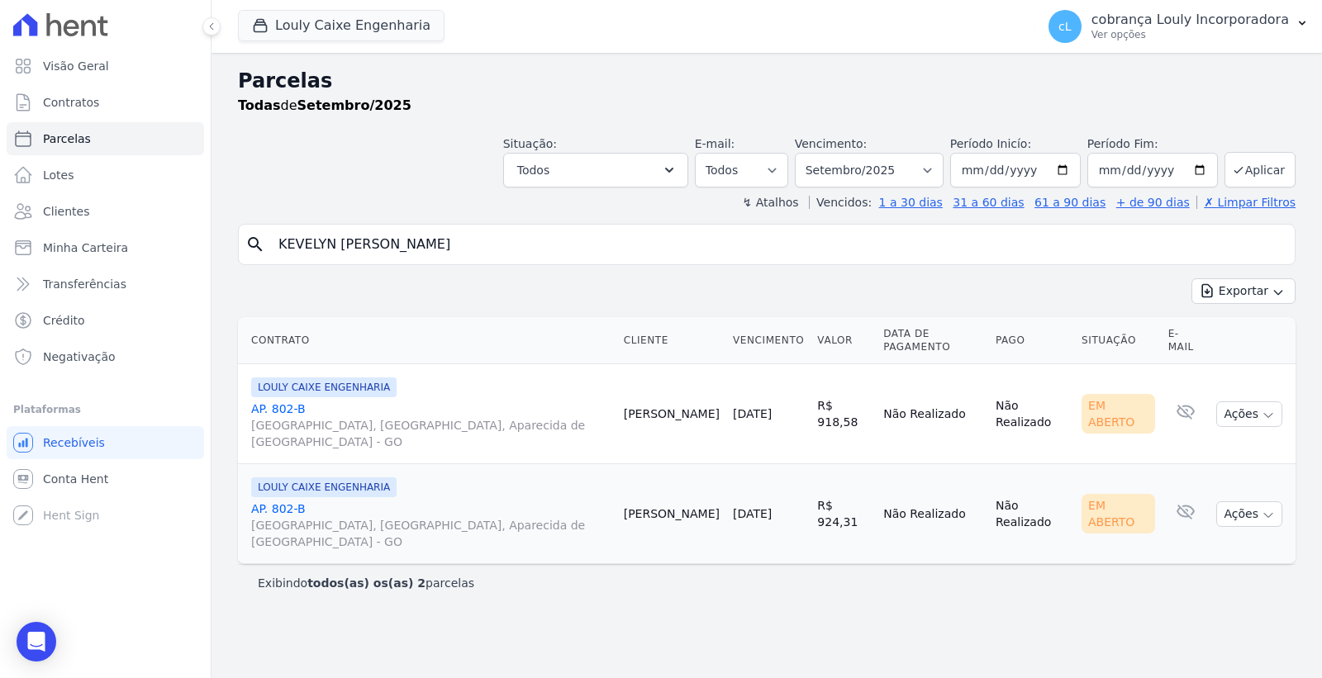
click at [458, 417] on span "[GEOGRAPHIC_DATA], [GEOGRAPHIC_DATA], Aparecida de [GEOGRAPHIC_DATA] - GO" at bounding box center [430, 433] width 359 height 33
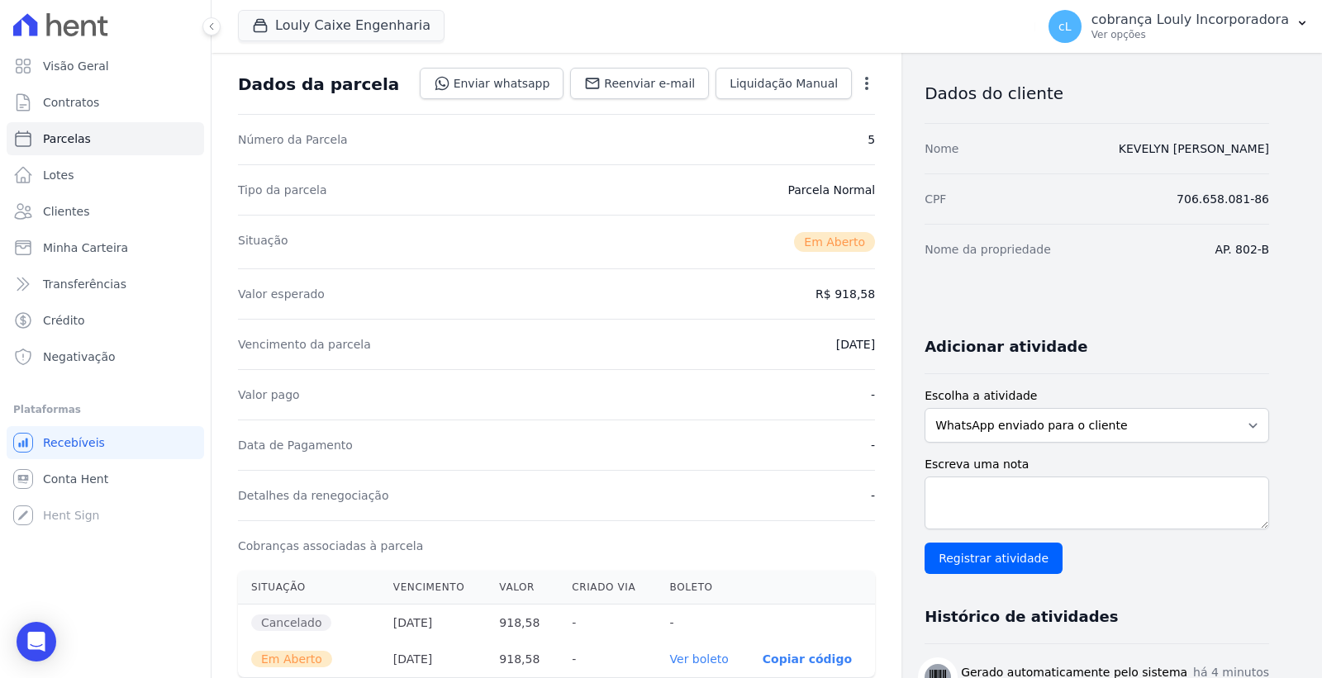
scroll to position [459, 0]
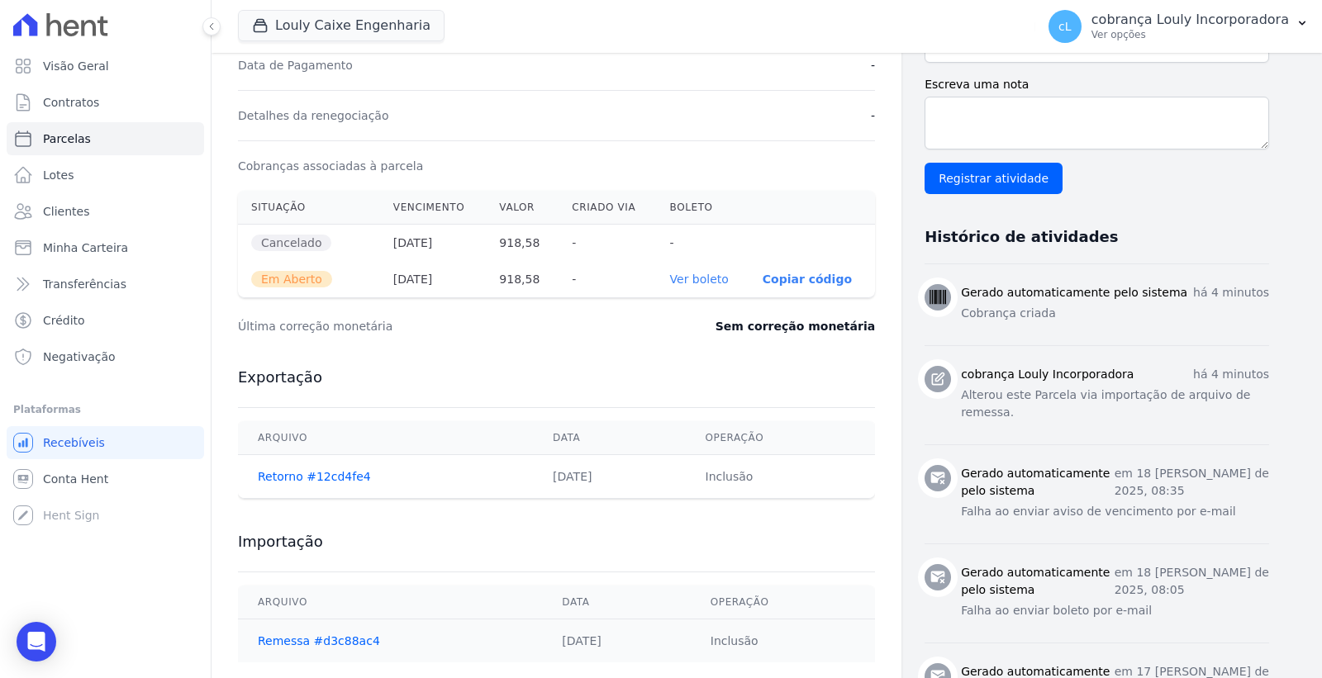
drag, startPoint x: 498, startPoint y: 285, endPoint x: 566, endPoint y: 279, distance: 68.0
click at [566, 279] on tr "Em Aberto [DATE] 918,58 - Ver boleto 00190.00009 03351.033000 00677.249179 6 12…" at bounding box center [556, 279] width 637 height 36
copy tr "918,58"
